Goal: Information Seeking & Learning: Learn about a topic

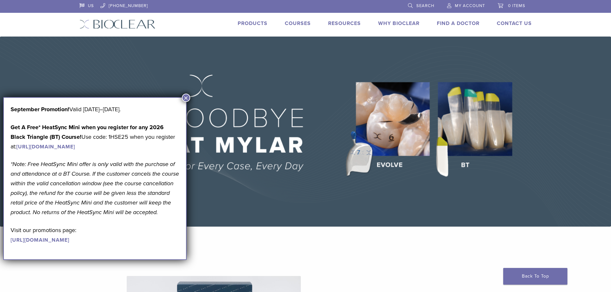
click at [253, 24] on link "Products" at bounding box center [253, 23] width 30 height 6
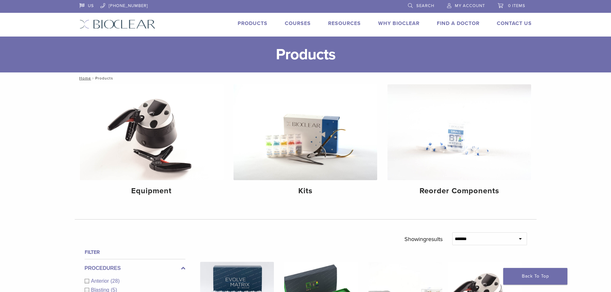
scroll to position [32, 0]
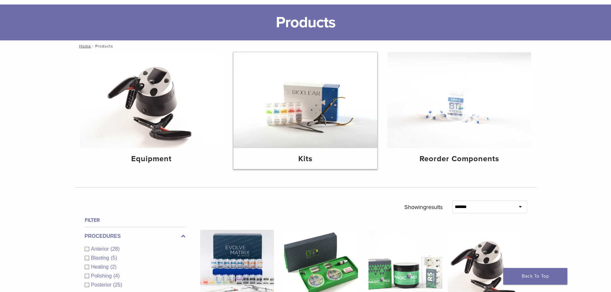
click at [306, 156] on h4 "Kits" at bounding box center [305, 159] width 133 height 12
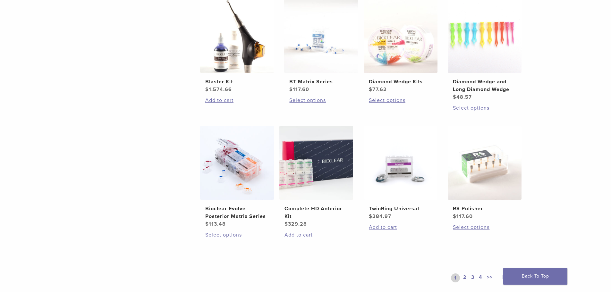
scroll to position [449, 0]
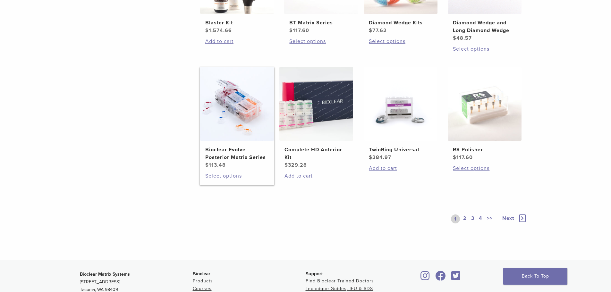
click at [236, 157] on h2 "Bioclear Evolve Posterior Matrix Series" at bounding box center [237, 153] width 64 height 15
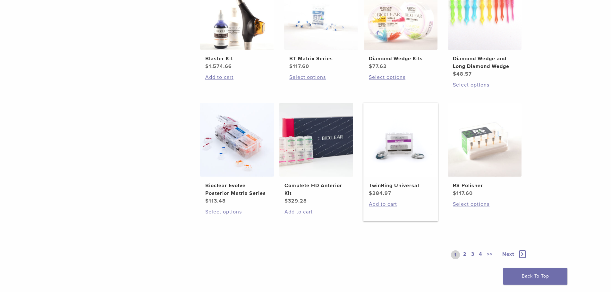
scroll to position [321, 0]
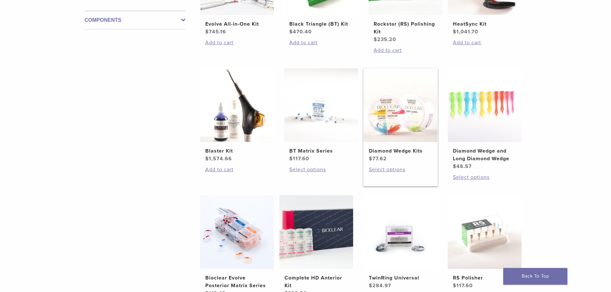
click at [408, 147] on h2 "Diamond Wedge Kits" at bounding box center [401, 151] width 64 height 8
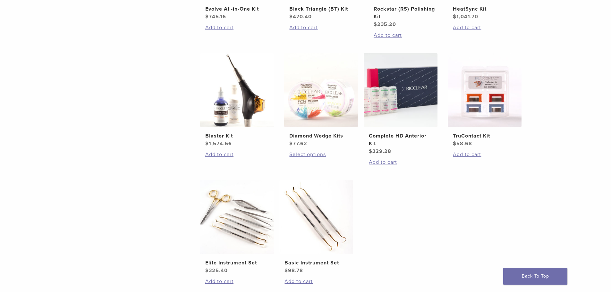
scroll to position [225, 0]
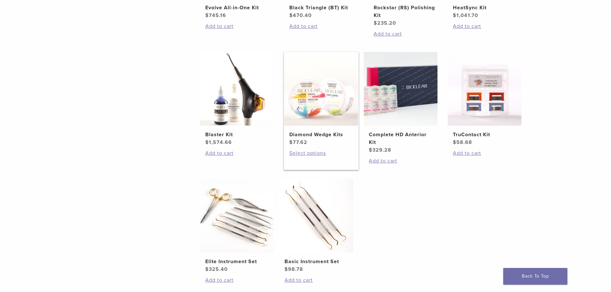
click at [310, 137] on h2 "Diamond Wedge Kits" at bounding box center [321, 135] width 64 height 8
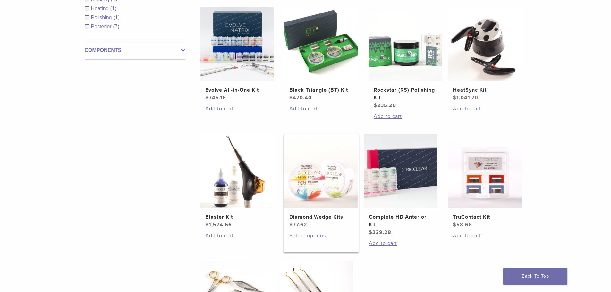
scroll to position [128, 0]
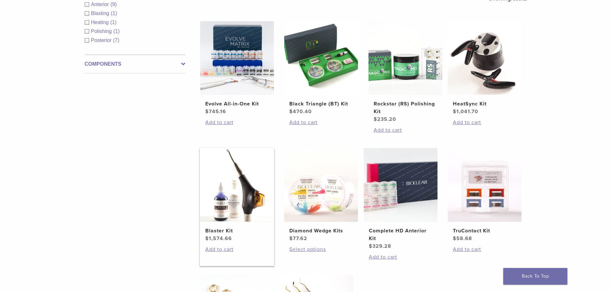
click at [217, 230] on h2 "Blaster Kit" at bounding box center [237, 231] width 64 height 8
click at [222, 107] on h2 "Evolve All-in-One Kit" at bounding box center [237, 104] width 64 height 8
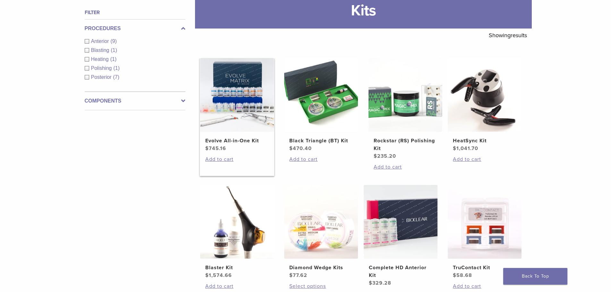
scroll to position [32, 0]
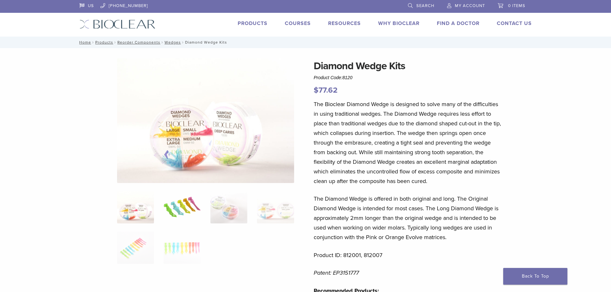
click at [185, 211] on img at bounding box center [182, 207] width 37 height 32
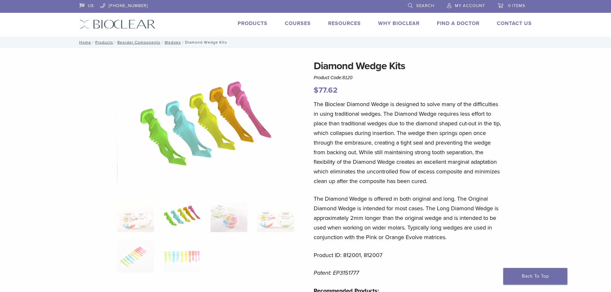
scroll to position [32, 0]
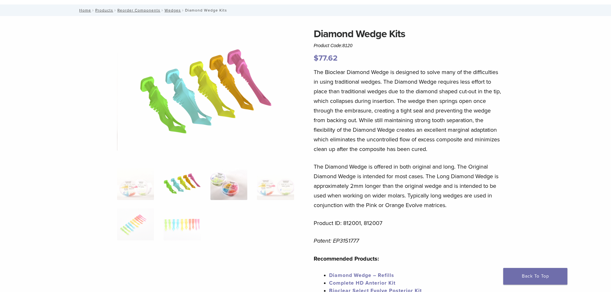
click at [218, 192] on img at bounding box center [228, 184] width 37 height 32
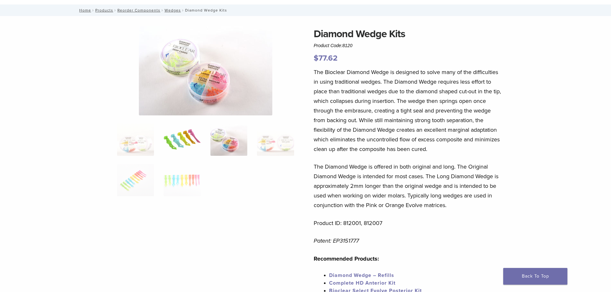
click at [178, 149] on img at bounding box center [182, 140] width 37 height 32
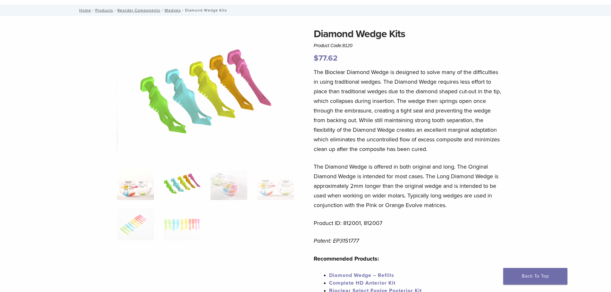
click at [125, 181] on img at bounding box center [135, 184] width 37 height 32
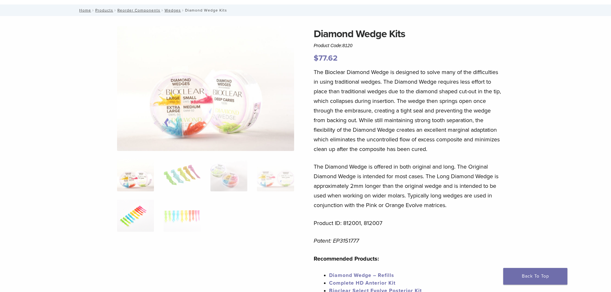
click at [126, 213] on img at bounding box center [135, 216] width 37 height 32
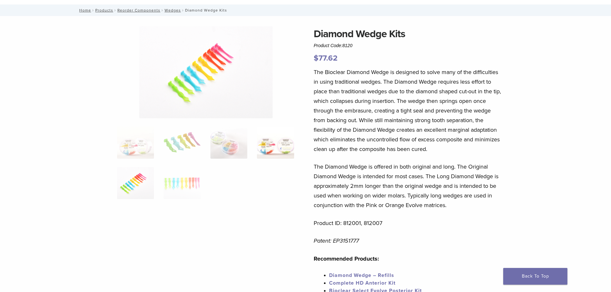
click at [282, 147] on img at bounding box center [275, 143] width 37 height 32
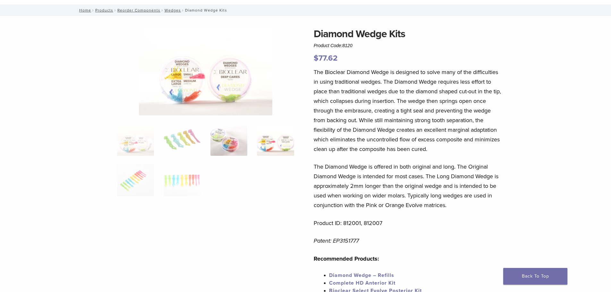
click at [226, 143] on img at bounding box center [228, 140] width 37 height 32
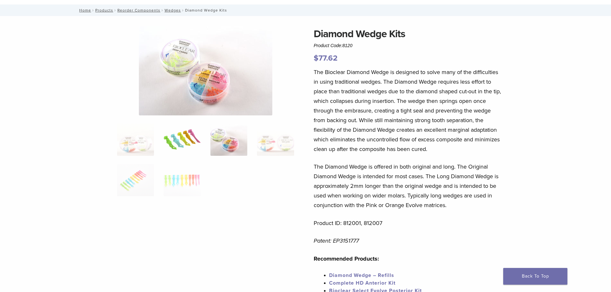
click at [172, 146] on img at bounding box center [182, 140] width 37 height 32
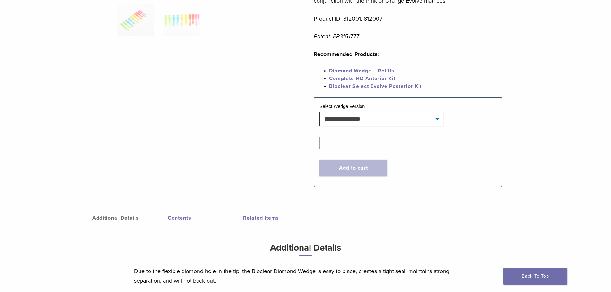
scroll to position [257, 0]
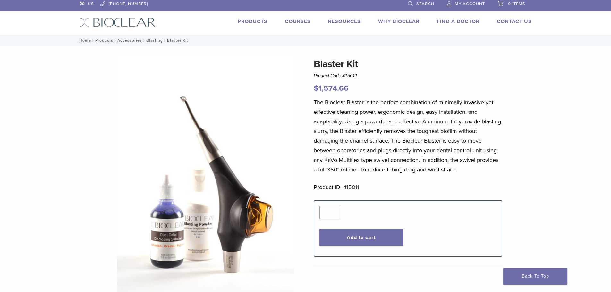
scroll to position [64, 0]
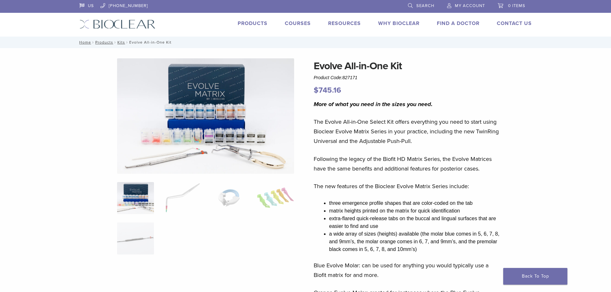
click at [142, 205] on img at bounding box center [135, 198] width 37 height 32
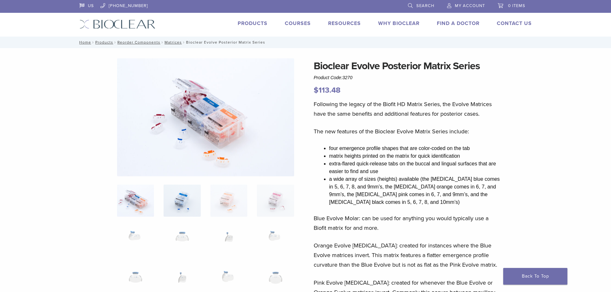
click at [180, 200] on img at bounding box center [182, 201] width 37 height 32
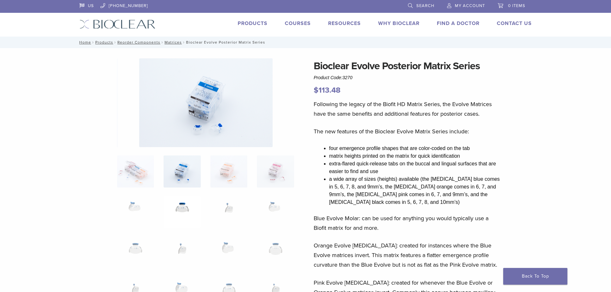
click at [192, 208] on img at bounding box center [182, 212] width 37 height 32
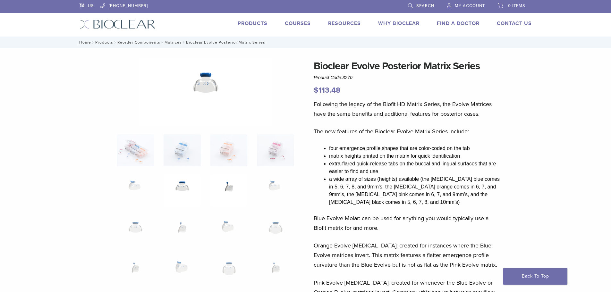
click at [229, 194] on img at bounding box center [228, 191] width 37 height 32
click at [263, 193] on img at bounding box center [275, 191] width 37 height 32
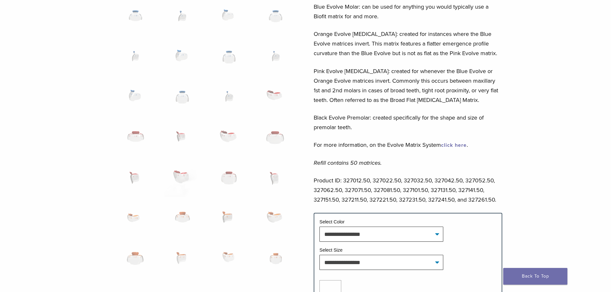
scroll to position [257, 0]
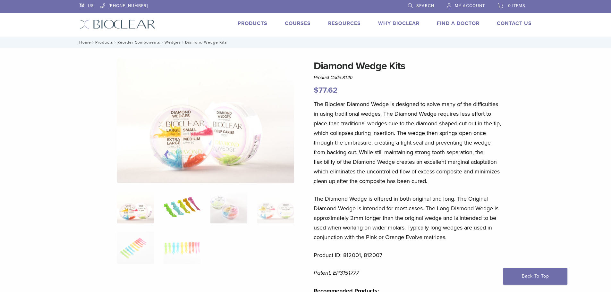
click at [176, 216] on img at bounding box center [182, 207] width 37 height 32
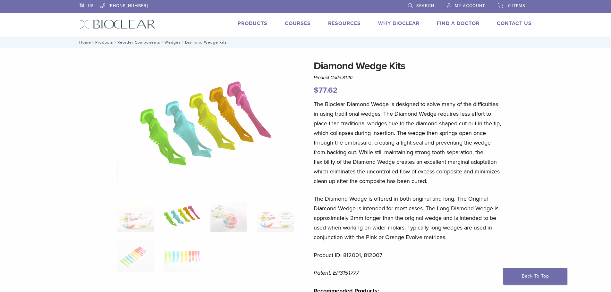
click at [300, 23] on link "Courses" at bounding box center [298, 23] width 26 height 6
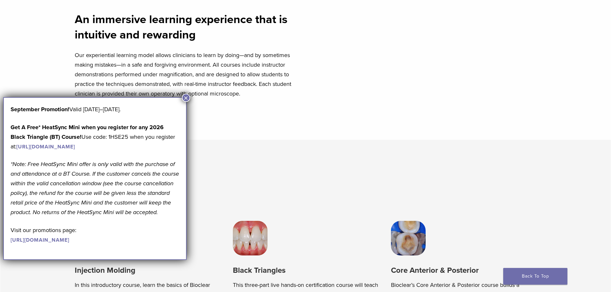
scroll to position [321, 0]
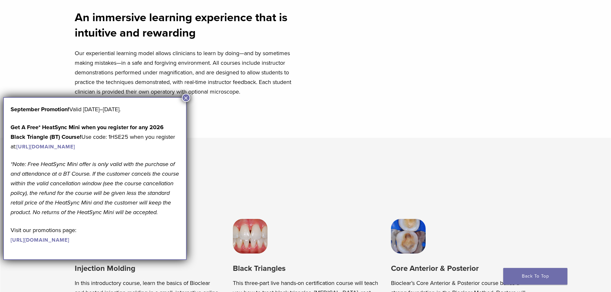
click at [184, 98] on button "×" at bounding box center [186, 98] width 8 height 8
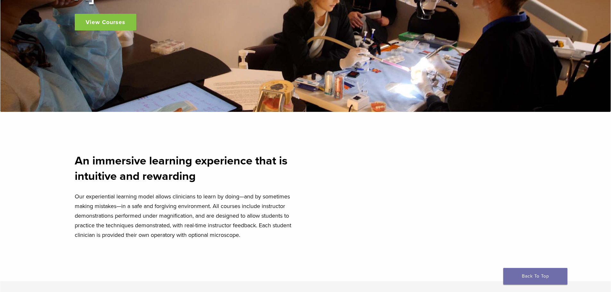
scroll to position [0, 0]
